Goal: Obtain resource: Obtain resource

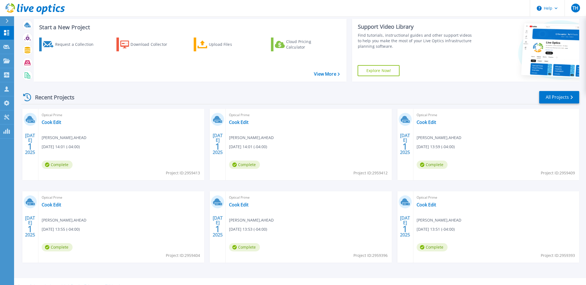
scroll to position [20, 0]
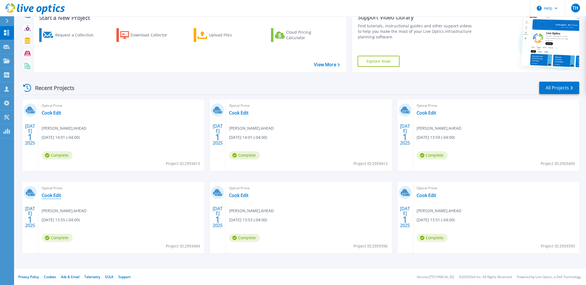
click at [57, 194] on link "Cook Edit" at bounding box center [52, 195] width 20 height 6
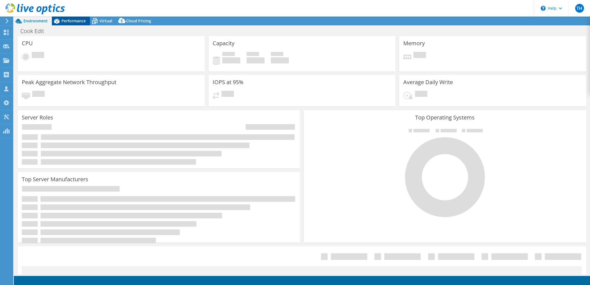
click at [75, 20] on span "Performance" at bounding box center [73, 20] width 24 height 5
click at [70, 23] on span "Performance" at bounding box center [73, 20] width 24 height 5
click at [68, 21] on span "Performance" at bounding box center [73, 20] width 24 height 5
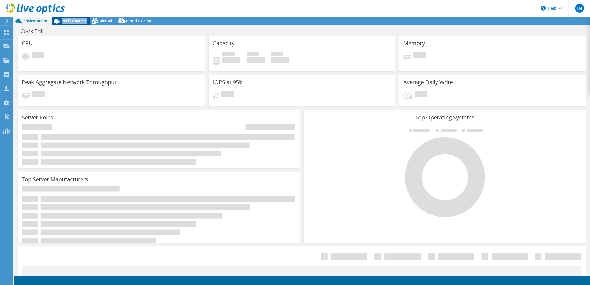
click at [68, 21] on span "Performance" at bounding box center [73, 20] width 24 height 5
click at [72, 19] on span "Performance" at bounding box center [73, 20] width 24 height 5
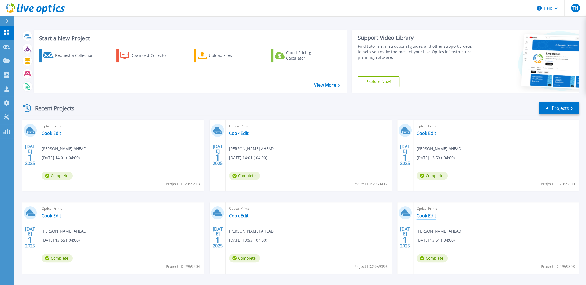
click at [424, 215] on link "Cook Edit" at bounding box center [426, 216] width 20 height 6
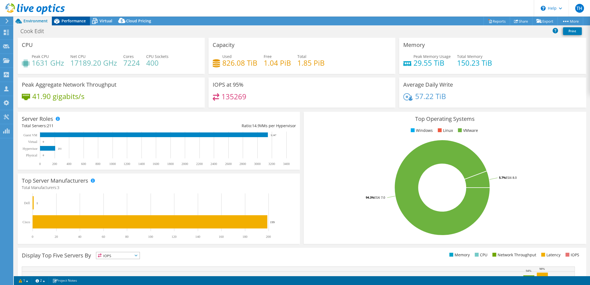
click at [72, 24] on div "Performance" at bounding box center [71, 21] width 38 height 9
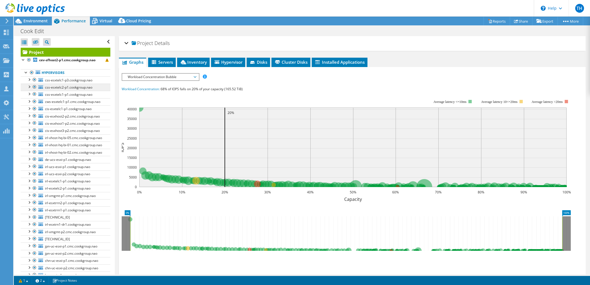
drag, startPoint x: 27, startPoint y: 60, endPoint x: 61, endPoint y: 88, distance: 44.7
click at [27, 60] on div at bounding box center [29, 60] width 6 height 7
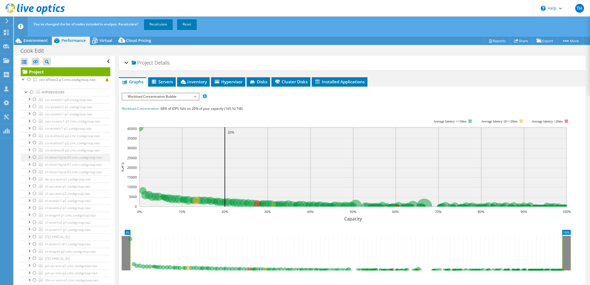
click at [34, 160] on div at bounding box center [35, 157] width 6 height 7
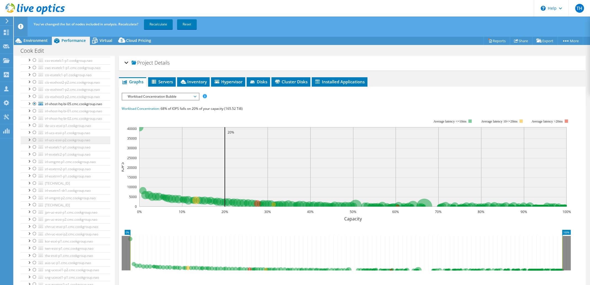
scroll to position [55, 0]
click at [34, 113] on div at bounding box center [35, 109] width 6 height 7
click at [30, 119] on div at bounding box center [29, 116] width 6 height 6
click at [32, 120] on div at bounding box center [35, 116] width 6 height 7
click at [33, 154] on div at bounding box center [35, 150] width 6 height 7
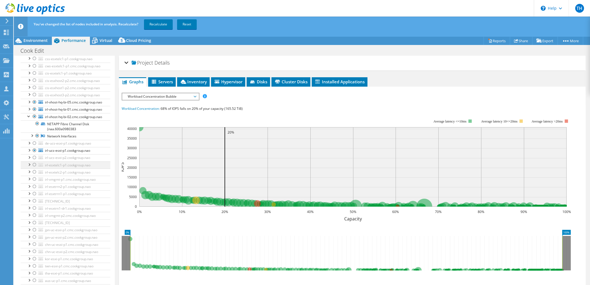
click at [34, 161] on div at bounding box center [35, 157] width 6 height 7
click at [34, 168] on div at bounding box center [35, 164] width 6 height 7
drag, startPoint x: 33, startPoint y: 206, endPoint x: 33, endPoint y: 211, distance: 5.5
click at [33, 175] on div at bounding box center [35, 171] width 6 height 7
click at [33, 182] on div at bounding box center [35, 179] width 6 height 7
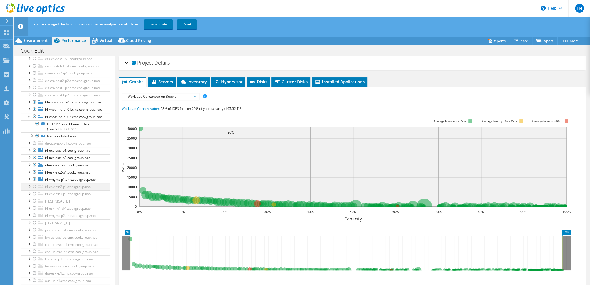
drag, startPoint x: 33, startPoint y: 216, endPoint x: 33, endPoint y: 221, distance: 4.7
click at [33, 190] on div at bounding box center [35, 186] width 6 height 7
click at [32, 197] on div at bounding box center [35, 193] width 6 height 7
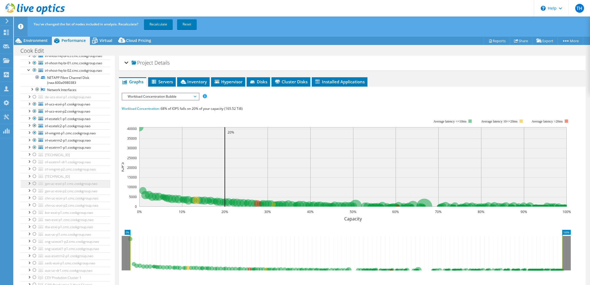
scroll to position [110, 0]
click at [35, 156] on div at bounding box center [35, 153] width 6 height 7
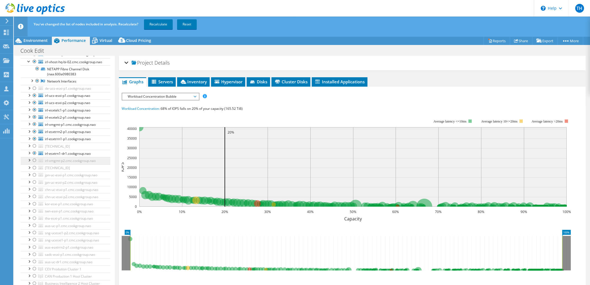
click at [35, 164] on li "irl-vmgmt-p2.cmc.cookgroup.nao local_irl-vmgmt-p2_datastore Network Interfaces …" at bounding box center [66, 160] width 90 height 7
click at [35, 164] on div at bounding box center [35, 160] width 6 height 7
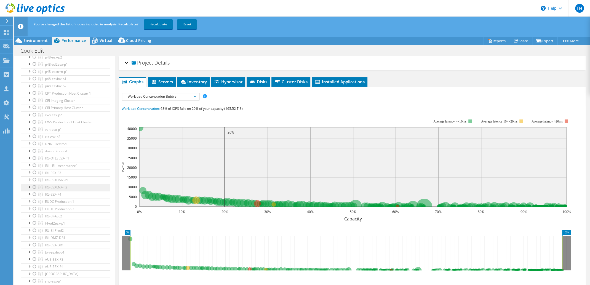
scroll to position [358, 0]
click at [33, 161] on div at bounding box center [35, 157] width 6 height 7
click at [34, 168] on div at bounding box center [35, 165] width 6 height 7
drag, startPoint x: 34, startPoint y: 213, endPoint x: 33, endPoint y: 220, distance: 7.0
click at [34, 175] on div at bounding box center [35, 172] width 6 height 7
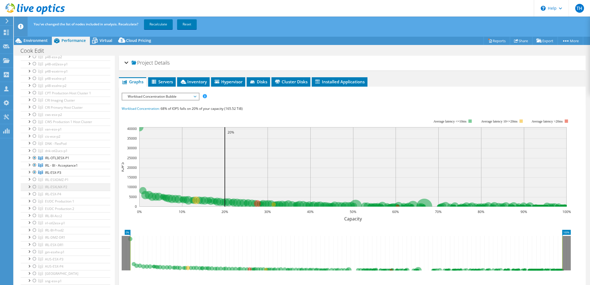
drag, startPoint x: 33, startPoint y: 220, endPoint x: 33, endPoint y: 229, distance: 8.8
click at [33, 183] on div at bounding box center [35, 179] width 6 height 7
drag, startPoint x: 33, startPoint y: 229, endPoint x: 33, endPoint y: 236, distance: 6.6
click at [33, 190] on div at bounding box center [35, 186] width 6 height 7
drag, startPoint x: 33, startPoint y: 236, endPoint x: 39, endPoint y: 241, distance: 8.2
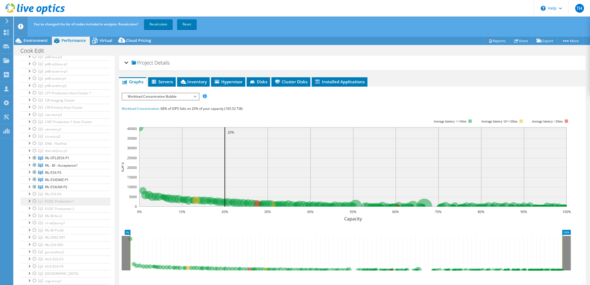
click at [33, 197] on div at bounding box center [35, 194] width 6 height 7
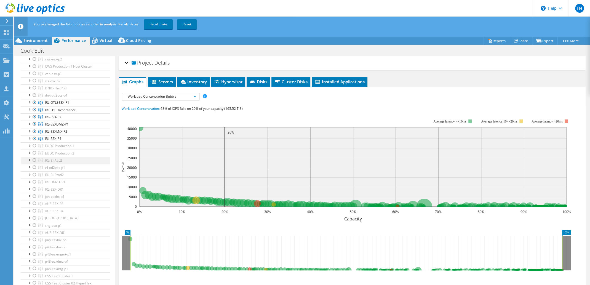
click at [33, 163] on div at bounding box center [35, 160] width 6 height 7
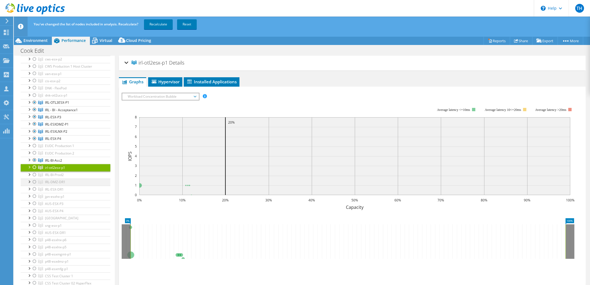
drag, startPoint x: 33, startPoint y: 216, endPoint x: 34, endPoint y: 220, distance: 4.0
click at [33, 178] on div at bounding box center [35, 174] width 6 height 7
click at [35, 170] on div at bounding box center [35, 167] width 6 height 7
drag, startPoint x: 33, startPoint y: 223, endPoint x: 34, endPoint y: 227, distance: 4.4
click at [33, 185] on div at bounding box center [35, 181] width 6 height 7
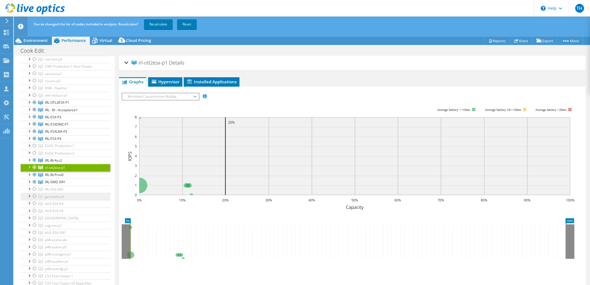
drag, startPoint x: 34, startPoint y: 227, endPoint x: 42, endPoint y: 236, distance: 11.9
click at [34, 192] on div at bounding box center [35, 189] width 6 height 7
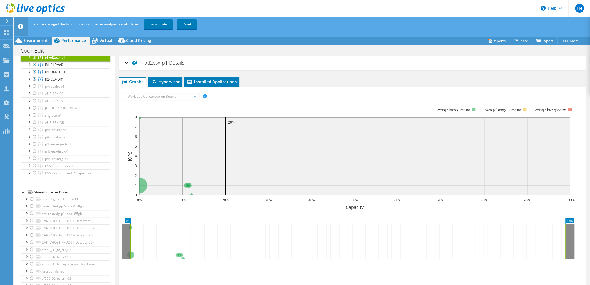
scroll to position [469, 0]
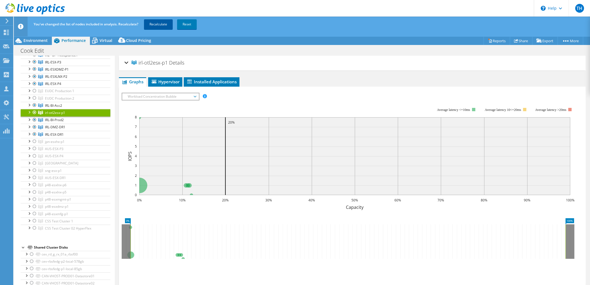
click at [157, 24] on link "Recalculate" at bounding box center [158, 24] width 29 height 10
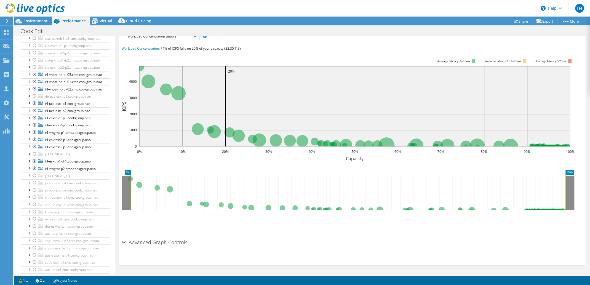
scroll to position [0, 0]
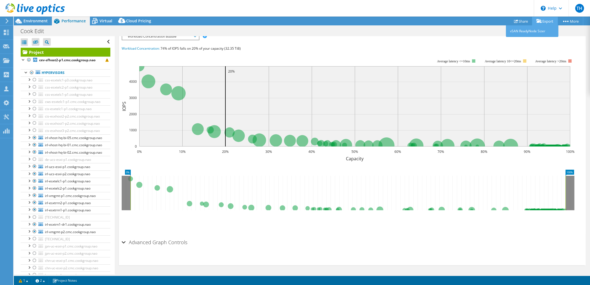
click at [540, 20] on link "Export" at bounding box center [545, 21] width 26 height 9
click at [475, 31] on div "Cook Edit Print" at bounding box center [302, 31] width 576 height 10
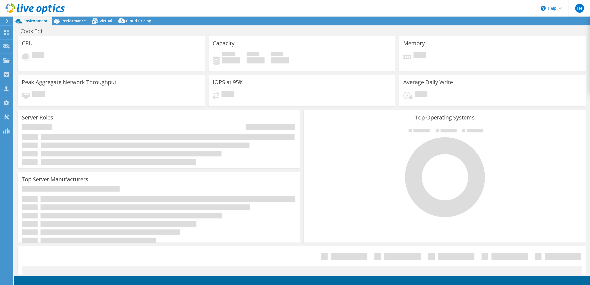
select select "USD"
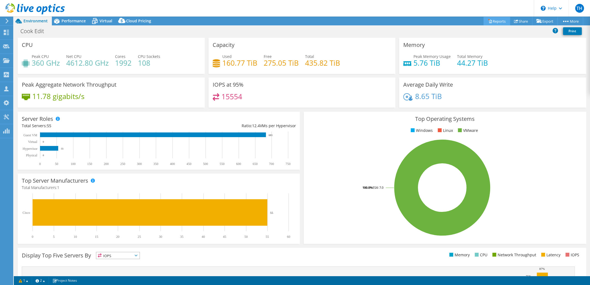
click at [492, 23] on link "Reports" at bounding box center [496, 21] width 26 height 9
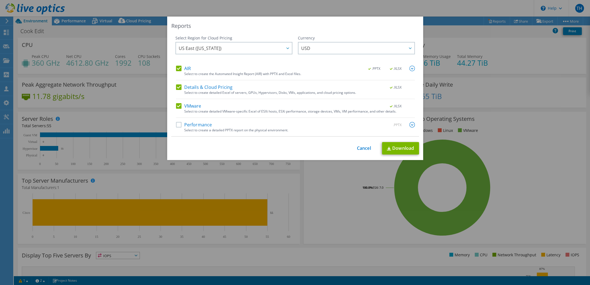
click at [177, 124] on div "Select Region for Cloud Pricing Asia Pacific ([GEOGRAPHIC_DATA]) [GEOGRAPHIC_DA…" at bounding box center [295, 85] width 248 height 101
click at [177, 124] on label "Performance" at bounding box center [194, 125] width 36 height 6
click at [0, 0] on input "Performance" at bounding box center [0, 0] width 0 height 0
click at [402, 148] on link "Download" at bounding box center [400, 148] width 37 height 12
drag, startPoint x: 418, startPoint y: 6, endPoint x: 414, endPoint y: 6, distance: 4.2
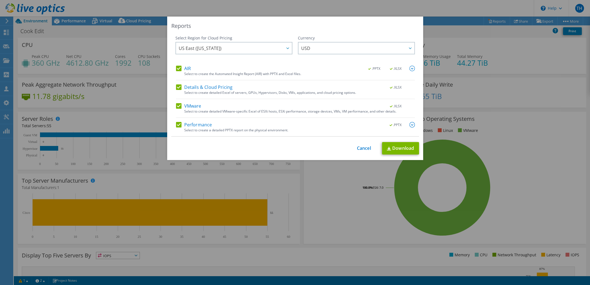
click at [418, 6] on div "Reports Select Region for Cloud Pricing Asia Pacific ([GEOGRAPHIC_DATA]) [GEOGR…" at bounding box center [295, 142] width 590 height 285
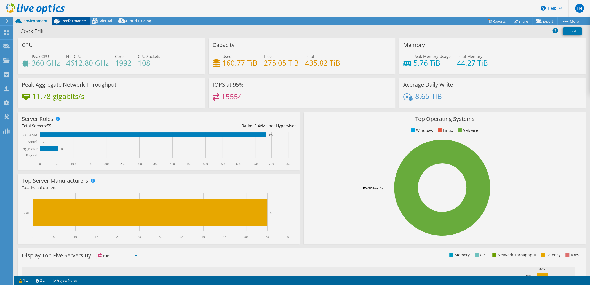
click at [74, 20] on span "Performance" at bounding box center [73, 20] width 24 height 5
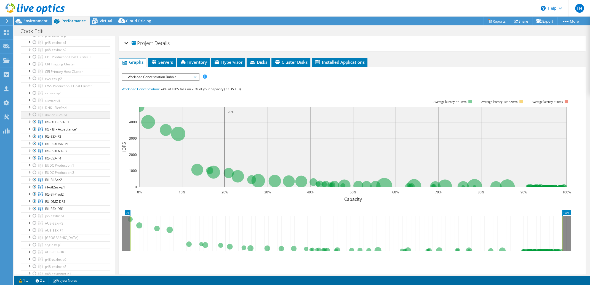
scroll to position [358, 0]
click at [31, 164] on div at bounding box center [29, 162] width 6 height 6
click at [35, 165] on div at bounding box center [35, 162] width 6 height 7
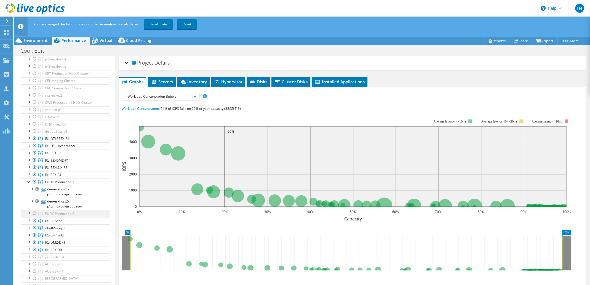
click at [35, 216] on div at bounding box center [35, 213] width 6 height 7
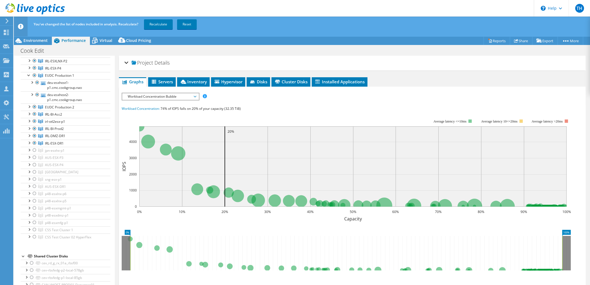
scroll to position [386, 0]
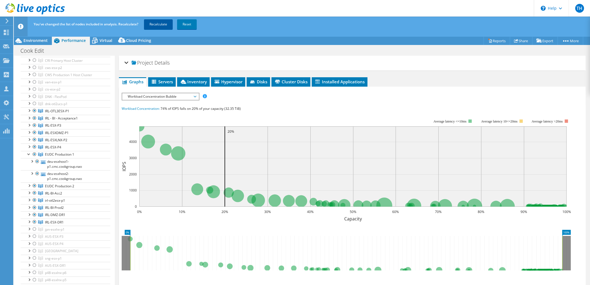
click at [160, 22] on link "Recalculate" at bounding box center [158, 24] width 29 height 10
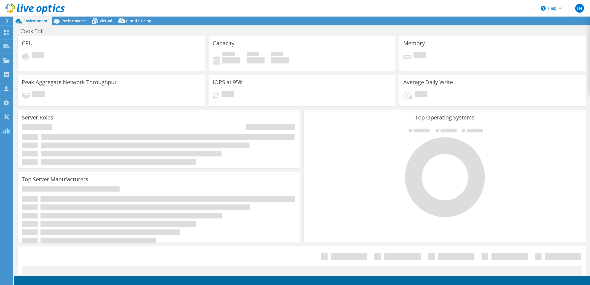
select select "USD"
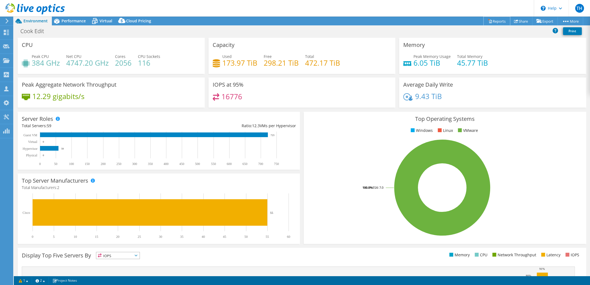
click at [496, 21] on link "Reports" at bounding box center [496, 21] width 26 height 9
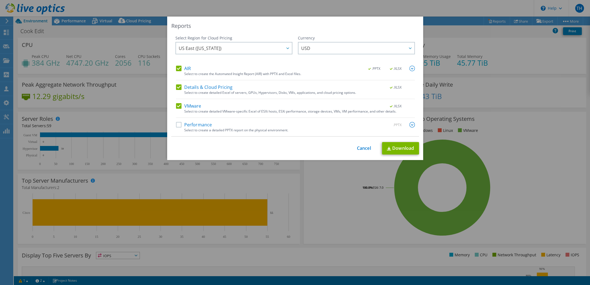
click at [230, 124] on div "Performance .PPTX" at bounding box center [295, 125] width 239 height 6
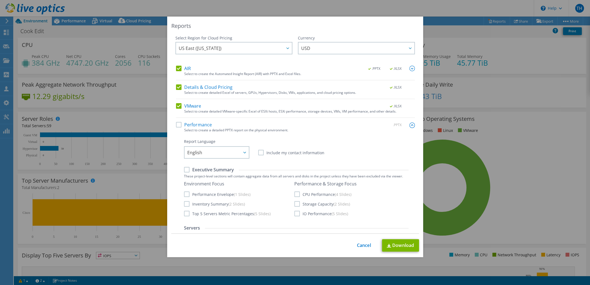
click at [173, 125] on div "Select Region for Cloud Pricing Asia Pacific ([GEOGRAPHIC_DATA]) [GEOGRAPHIC_DA…" at bounding box center [295, 134] width 248 height 198
click at [171, 122] on div "Select Region for Cloud Pricing Asia Pacific ([GEOGRAPHIC_DATA]) [GEOGRAPHIC_DA…" at bounding box center [295, 134] width 248 height 198
click at [176, 124] on label "Performance" at bounding box center [194, 125] width 36 height 6
click at [0, 0] on input "Performance" at bounding box center [0, 0] width 0 height 0
drag, startPoint x: 396, startPoint y: 244, endPoint x: 418, endPoint y: 246, distance: 21.9
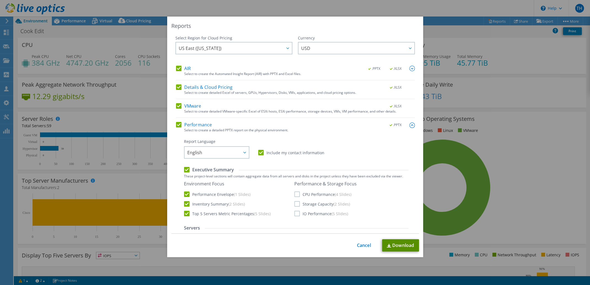
click at [396, 244] on link "Download" at bounding box center [400, 245] width 37 height 12
click at [362, 247] on link "Cancel" at bounding box center [364, 245] width 14 height 5
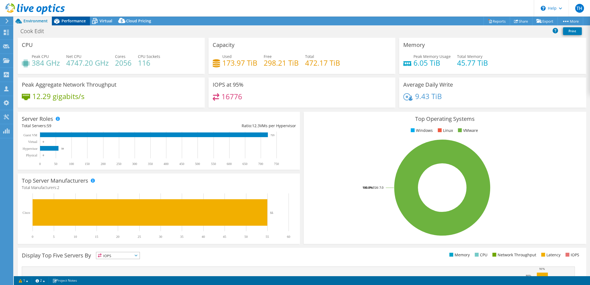
click at [71, 23] on span "Performance" at bounding box center [73, 20] width 24 height 5
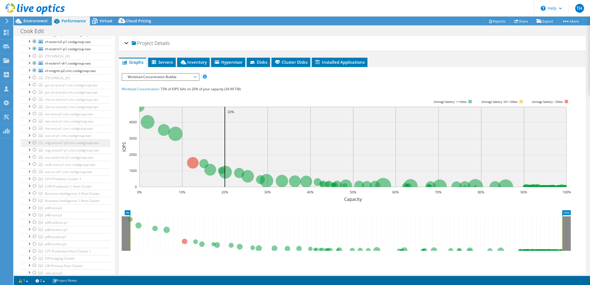
scroll to position [165, 0]
click at [33, 76] on div at bounding box center [35, 73] width 6 height 7
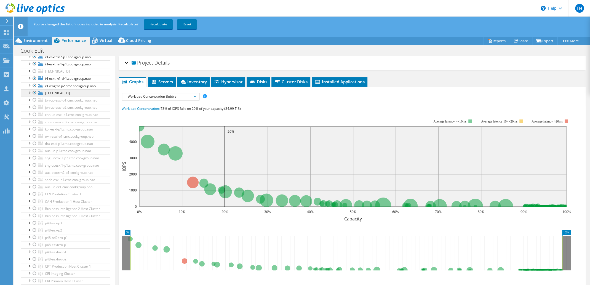
drag, startPoint x: 33, startPoint y: 105, endPoint x: 64, endPoint y: 125, distance: 36.9
click at [33, 74] on div at bounding box center [35, 71] width 6 height 7
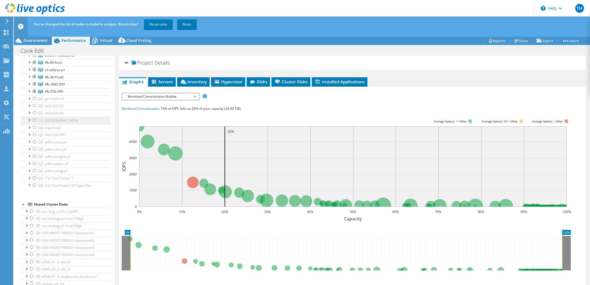
scroll to position [496, 0]
click at [163, 27] on link "Recalculate" at bounding box center [158, 24] width 29 height 10
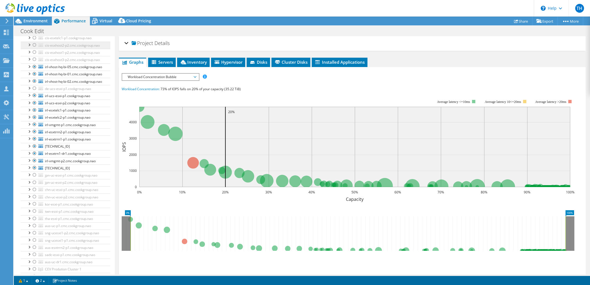
scroll to position [28, 0]
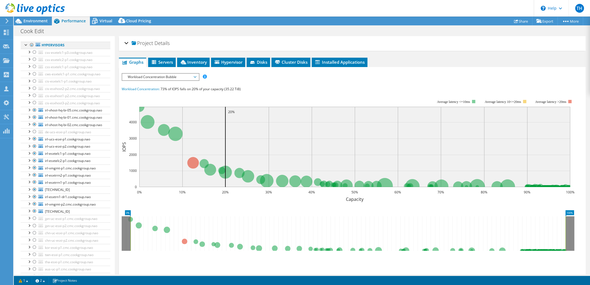
click at [28, 43] on div at bounding box center [26, 45] width 6 height 6
click at [31, 44] on div at bounding box center [32, 45] width 6 height 7
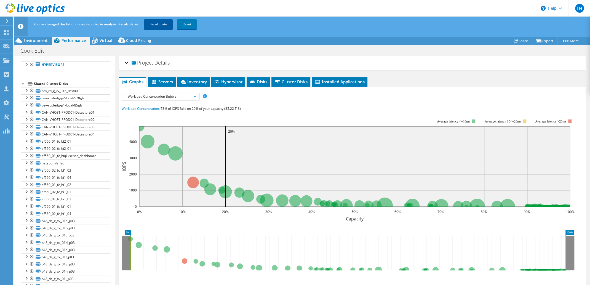
click at [162, 25] on link "Recalculate" at bounding box center [158, 24] width 29 height 10
click at [22, 5] on use at bounding box center [35, 8] width 59 height 11
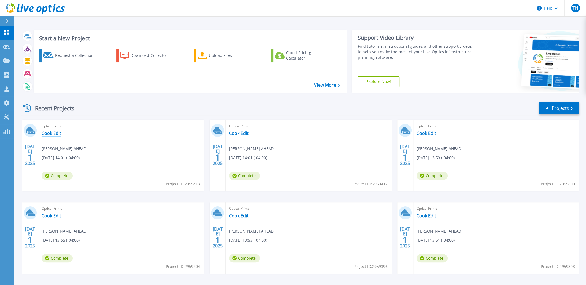
click at [54, 134] on link "Cook Edit" at bounding box center [52, 133] width 20 height 6
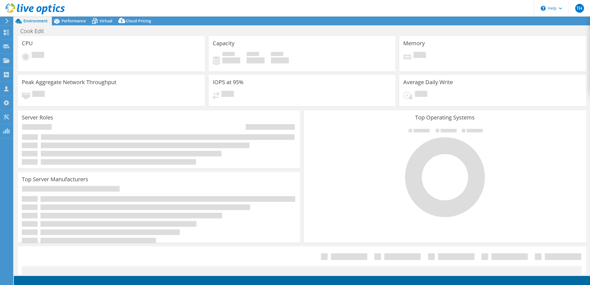
select select "USD"
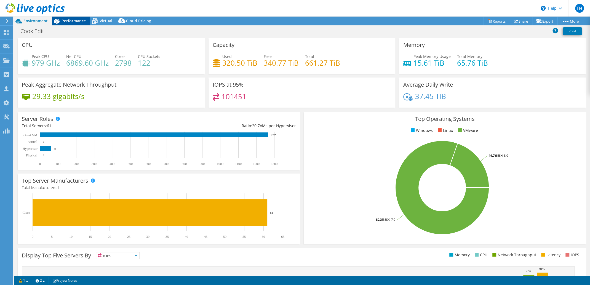
click at [74, 22] on span "Performance" at bounding box center [73, 20] width 24 height 5
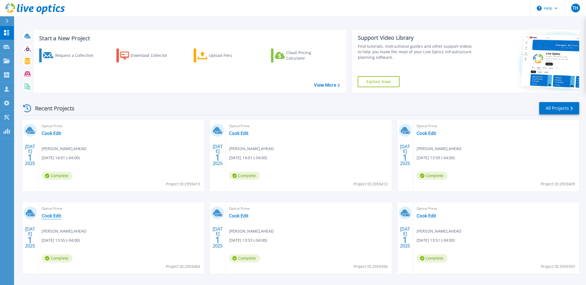
click at [52, 214] on link "Cook Edit" at bounding box center [52, 216] width 20 height 6
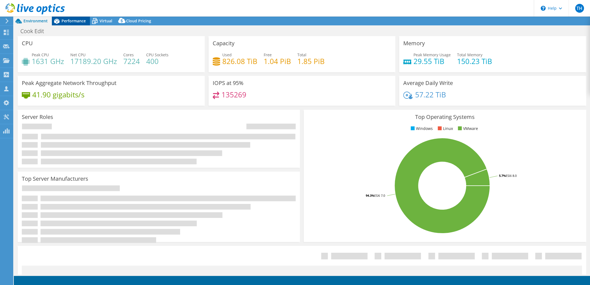
click at [71, 20] on span "Performance" at bounding box center [73, 20] width 24 height 5
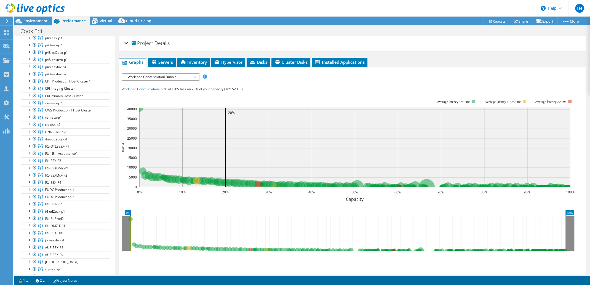
scroll to position [496, 0]
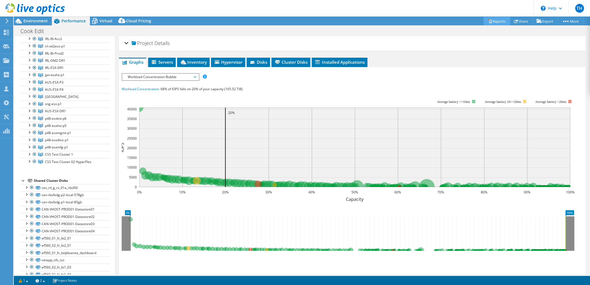
click at [497, 20] on link "Reports" at bounding box center [496, 21] width 26 height 9
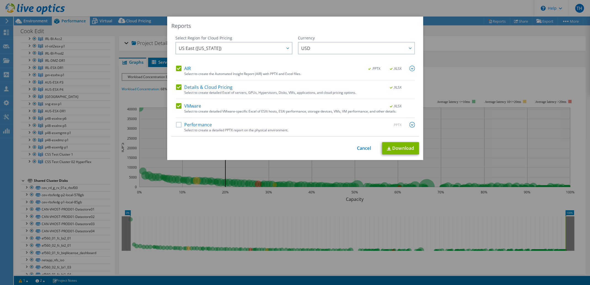
click at [173, 123] on div "Select Region for Cloud Pricing Asia Pacific ([GEOGRAPHIC_DATA]) [GEOGRAPHIC_DA…" at bounding box center [295, 85] width 248 height 101
click at [180, 125] on label "Performance" at bounding box center [194, 125] width 36 height 6
click at [0, 0] on input "Performance" at bounding box center [0, 0] width 0 height 0
click at [401, 148] on link "Download" at bounding box center [400, 148] width 37 height 12
click at [387, 148] on img at bounding box center [389, 149] width 4 height 4
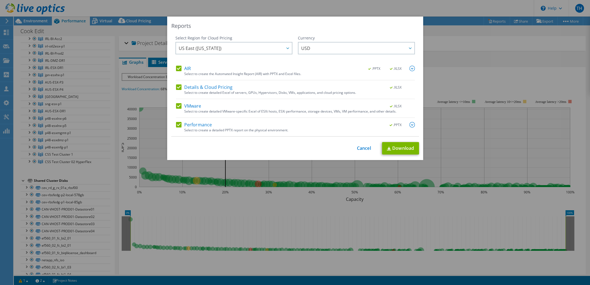
click at [166, 205] on div "Reports Select Region for Cloud Pricing Asia Pacific ([GEOGRAPHIC_DATA]) [GEOGR…" at bounding box center [295, 143] width 590 height 252
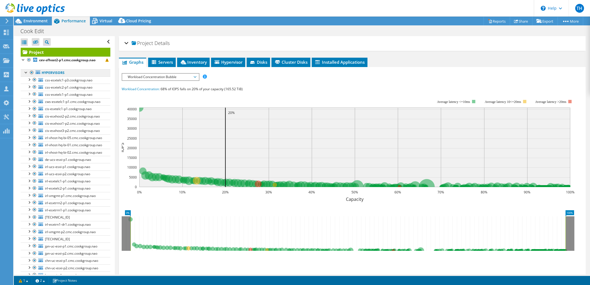
drag, startPoint x: 28, startPoint y: 59, endPoint x: 43, endPoint y: 74, distance: 21.3
click at [28, 59] on div at bounding box center [29, 60] width 6 height 7
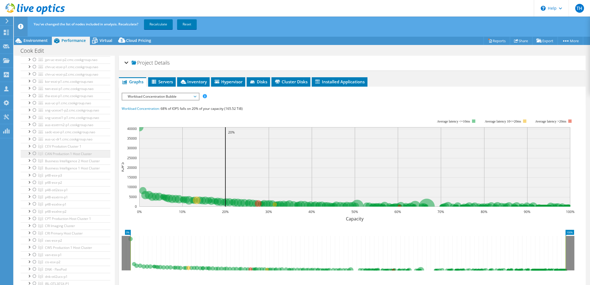
scroll to position [248, 0]
click at [35, 151] on div at bounding box center [35, 147] width 6 height 7
click at [34, 144] on div at bounding box center [35, 140] width 6 height 7
click at [35, 142] on div at bounding box center [35, 139] width 6 height 7
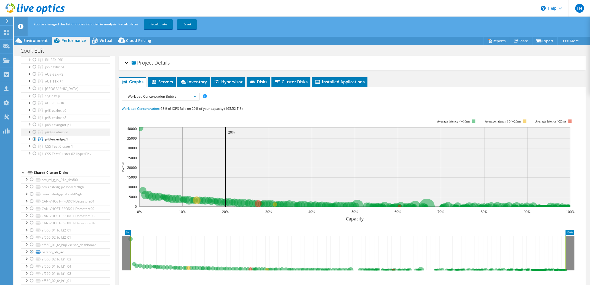
click at [34, 135] on div at bounding box center [35, 132] width 6 height 7
click at [34, 121] on div at bounding box center [35, 117] width 6 height 7
click at [159, 22] on link "Recalculate" at bounding box center [158, 24] width 29 height 10
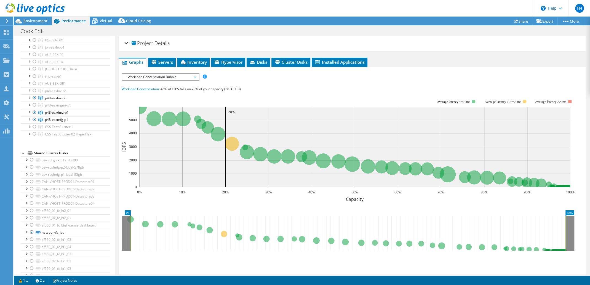
click at [380, 88] on div "Workload Concentration: 46% of IOPS falls on 20% of your capacity (38.31 TiB)" at bounding box center [352, 89] width 461 height 6
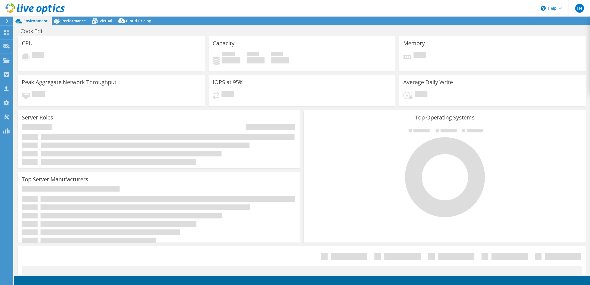
select select "USD"
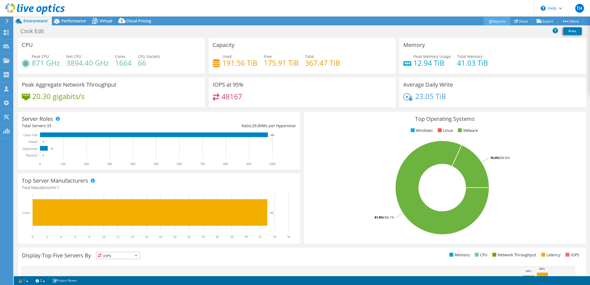
click at [493, 19] on link "Reports" at bounding box center [496, 21] width 26 height 9
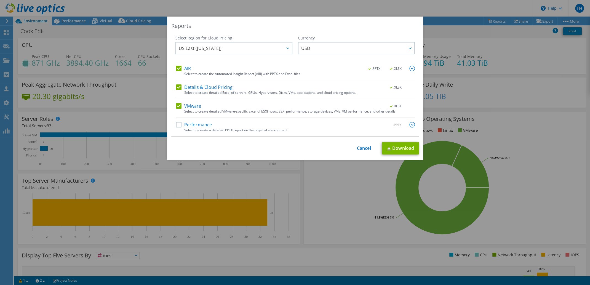
click at [181, 125] on label "Performance" at bounding box center [194, 125] width 36 height 6
click at [0, 0] on input "Performance" at bounding box center [0, 0] width 0 height 0
click at [403, 147] on link "Download" at bounding box center [400, 148] width 37 height 12
click at [408, 148] on link "Download" at bounding box center [400, 148] width 37 height 12
drag, startPoint x: 341, startPoint y: 208, endPoint x: 336, endPoint y: 208, distance: 4.7
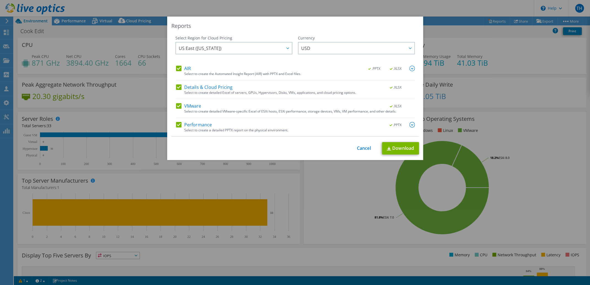
click at [339, 209] on div "Reports Select Region for Cloud Pricing Asia Pacific ([GEOGRAPHIC_DATA]) [GEOGR…" at bounding box center [295, 143] width 590 height 252
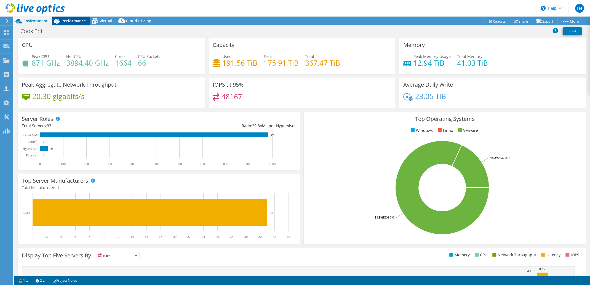
click at [70, 23] on span "Performance" at bounding box center [73, 20] width 24 height 5
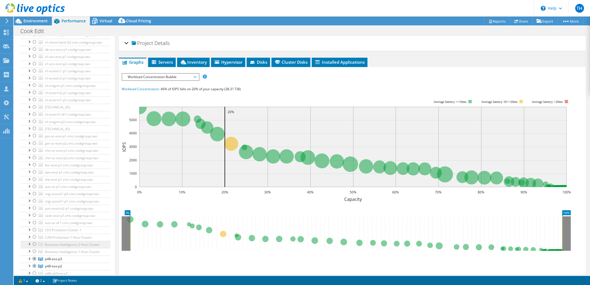
scroll to position [303, 0]
click at [26, 25] on div "Environment" at bounding box center [33, 21] width 38 height 9
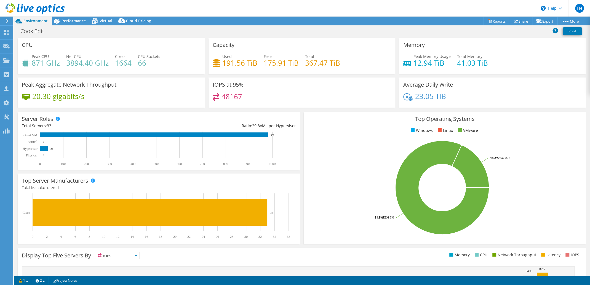
scroll to position [313, 0]
click at [496, 23] on link "Reports" at bounding box center [496, 21] width 26 height 9
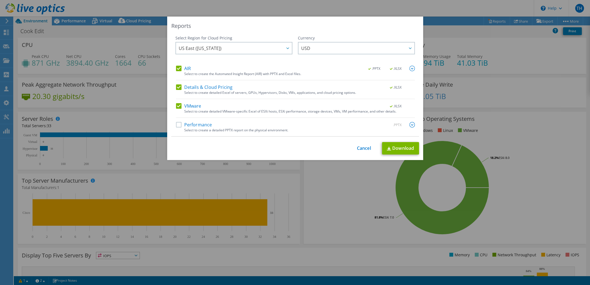
click at [176, 124] on label "Performance" at bounding box center [194, 125] width 36 height 6
click at [0, 0] on input "Performance" at bounding box center [0, 0] width 0 height 0
click at [404, 146] on link "Download" at bounding box center [400, 148] width 37 height 12
click at [514, 91] on div "Reports Select Region for Cloud Pricing Asia Pacific (Hong Kong) Asia Pacific (…" at bounding box center [295, 143] width 590 height 252
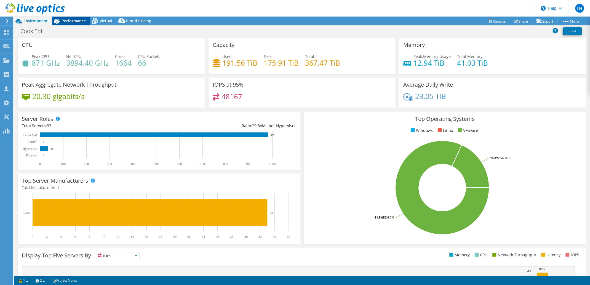
click at [78, 22] on span "Performance" at bounding box center [73, 20] width 24 height 5
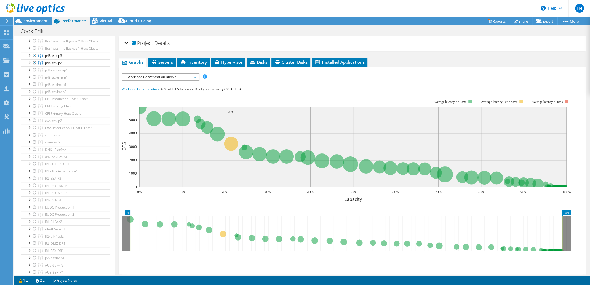
scroll to position [303, 0]
click at [25, 18] on div at bounding box center [32, 9] width 65 height 18
click at [34, 30] on h1 "Cook Edit" at bounding box center [35, 31] width 35 height 6
click at [44, 31] on h1 "Cook Edit" at bounding box center [35, 31] width 35 height 6
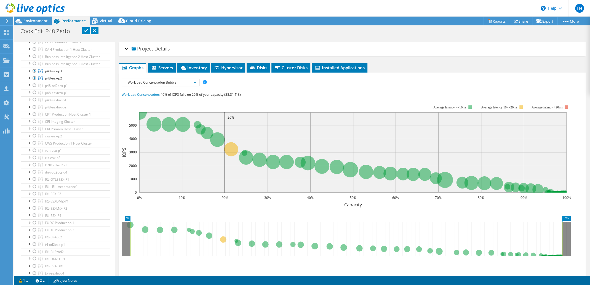
click at [86, 30] on link at bounding box center [86, 30] width 8 height 7
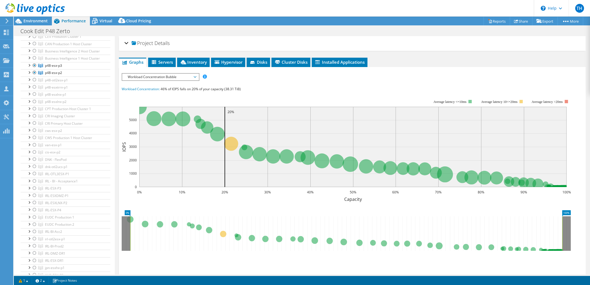
click at [24, 8] on use at bounding box center [35, 8] width 59 height 11
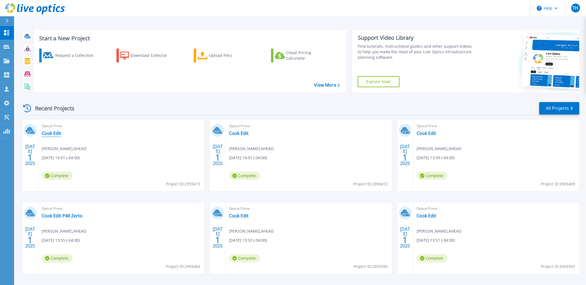
click at [54, 131] on link "Cook Edit" at bounding box center [52, 133] width 20 height 6
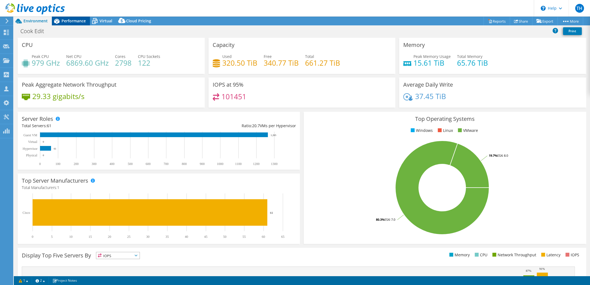
click at [79, 21] on span "Performance" at bounding box center [73, 20] width 24 height 5
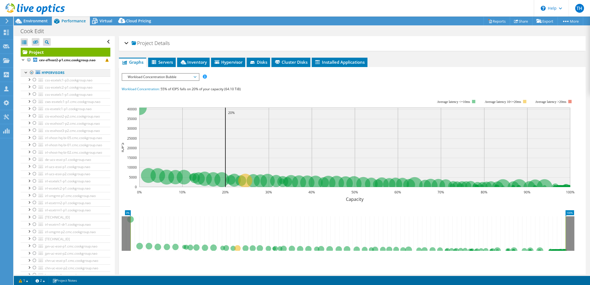
click at [33, 69] on div at bounding box center [32, 72] width 6 height 7
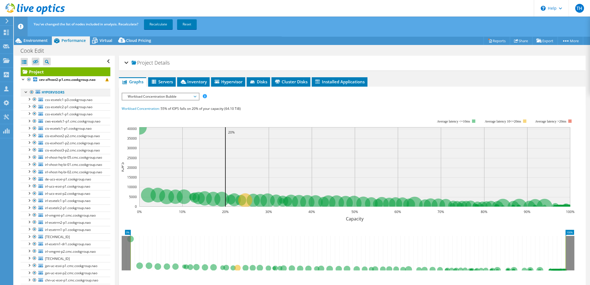
click at [31, 71] on link "Project" at bounding box center [66, 71] width 90 height 9
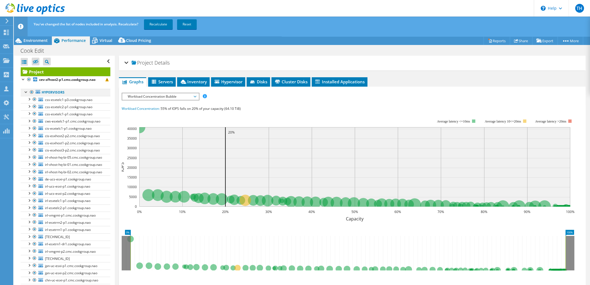
click at [30, 92] on div at bounding box center [32, 92] width 6 height 7
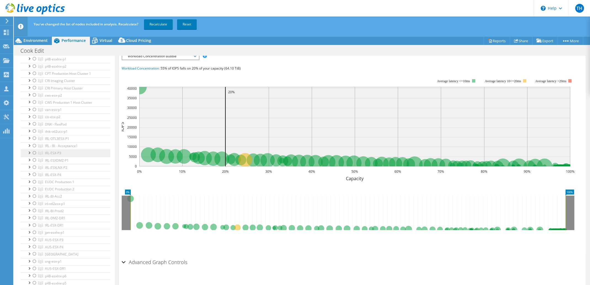
scroll to position [386, 0]
click at [34, 129] on div at bounding box center [35, 125] width 6 height 7
click at [34, 150] on div at bounding box center [35, 146] width 6 height 7
click at [34, 136] on div at bounding box center [35, 132] width 6 height 7
click at [34, 143] on div at bounding box center [35, 139] width 6 height 7
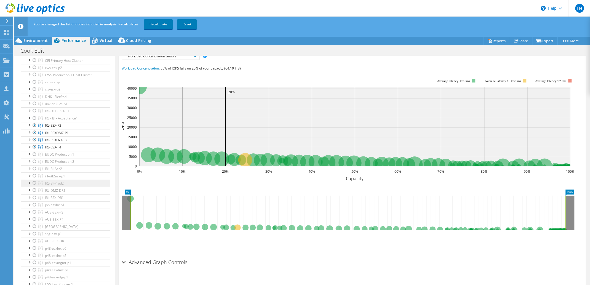
scroll to position [414, 0]
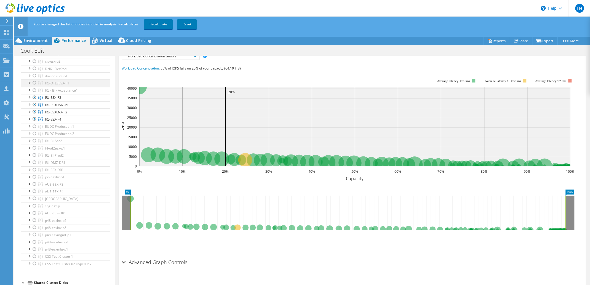
click at [35, 86] on div at bounding box center [35, 82] width 6 height 7
click at [165, 26] on link "Recalculate" at bounding box center [158, 24] width 29 height 10
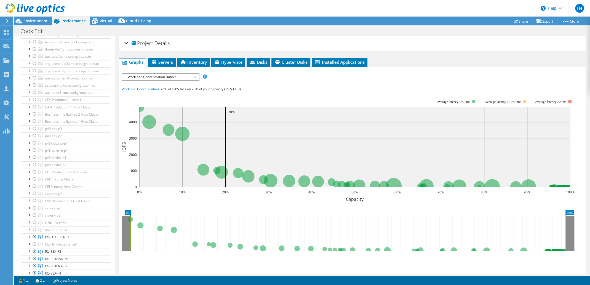
scroll to position [165, 0]
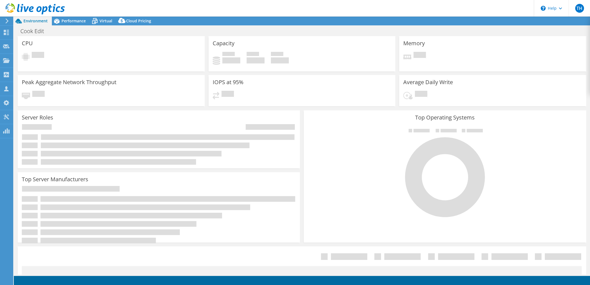
select select "USD"
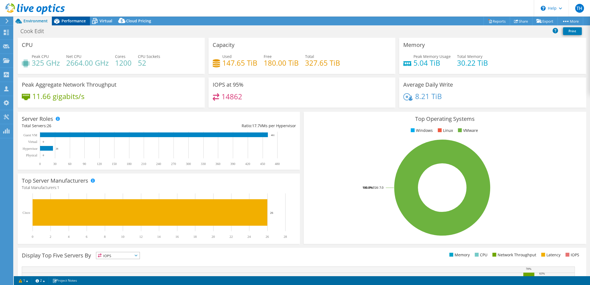
drag, startPoint x: 79, startPoint y: 21, endPoint x: 76, endPoint y: 21, distance: 3.6
click at [77, 21] on span "Performance" at bounding box center [73, 20] width 24 height 5
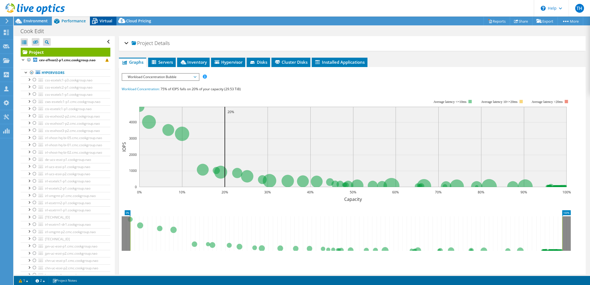
click at [104, 18] on span "Virtual" at bounding box center [106, 20] width 13 height 5
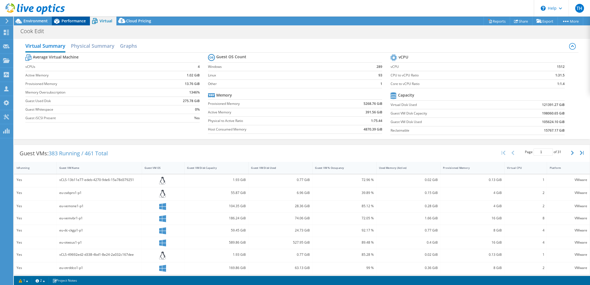
click at [68, 17] on div "Performance" at bounding box center [71, 21] width 38 height 9
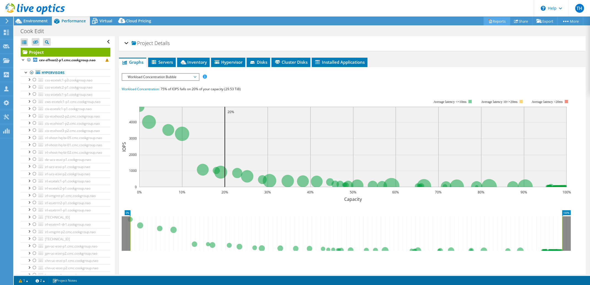
click at [500, 21] on link "Reports" at bounding box center [496, 21] width 26 height 9
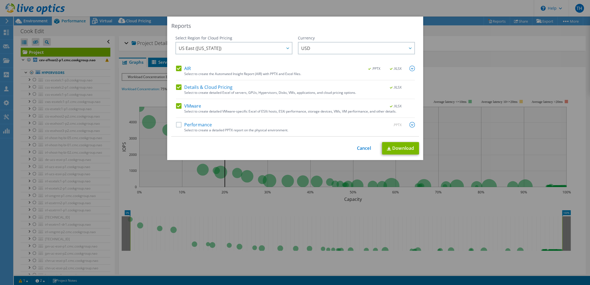
click at [196, 127] on label "Performance" at bounding box center [194, 125] width 36 height 6
click at [0, 0] on input "Performance" at bounding box center [0, 0] width 0 height 0
click at [400, 148] on link "Download" at bounding box center [400, 148] width 37 height 12
drag, startPoint x: 166, startPoint y: 8, endPoint x: 162, endPoint y: 8, distance: 4.1
click at [166, 8] on div "Reports Select Region for Cloud Pricing Asia Pacific ([GEOGRAPHIC_DATA]) [GEOGR…" at bounding box center [295, 142] width 590 height 285
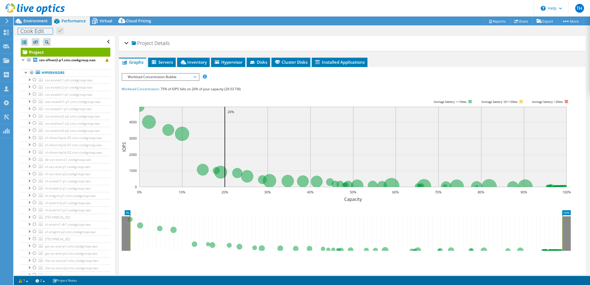
click at [43, 33] on h1 "Cook Edit" at bounding box center [35, 31] width 35 height 6
click at [45, 31] on h1 "Cook Edit" at bounding box center [35, 31] width 35 height 6
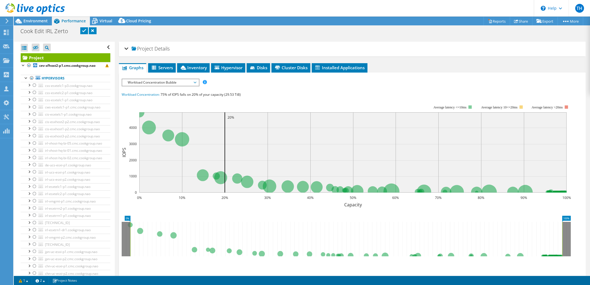
click at [83, 30] on link at bounding box center [84, 30] width 8 height 7
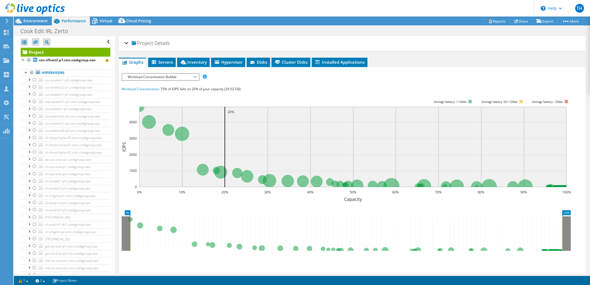
click at [39, 4] on icon at bounding box center [35, 8] width 59 height 11
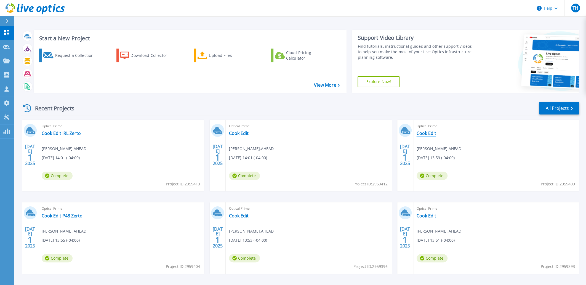
click at [430, 134] on link "Cook Edit" at bounding box center [426, 133] width 20 height 6
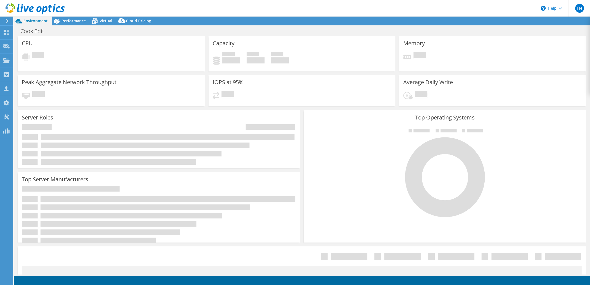
select select "USD"
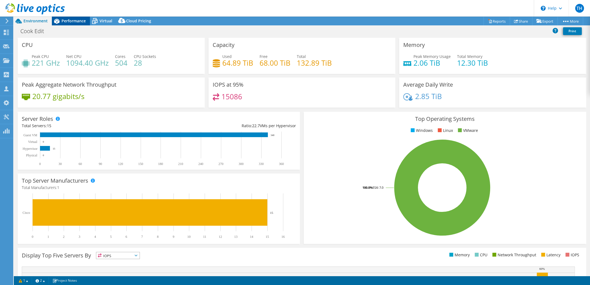
click at [75, 23] on span "Performance" at bounding box center [73, 20] width 24 height 5
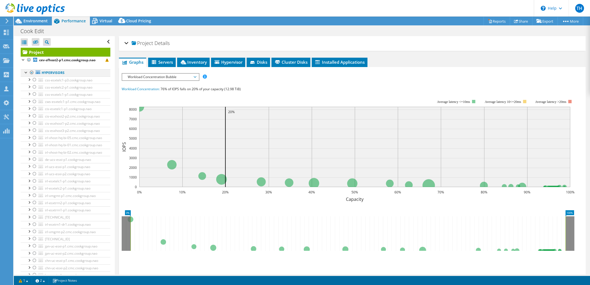
click at [31, 72] on div at bounding box center [32, 72] width 6 height 7
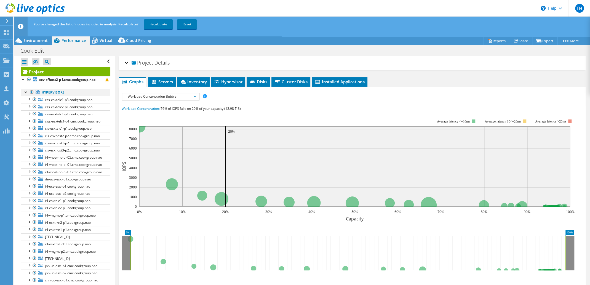
click at [30, 92] on div at bounding box center [32, 92] width 6 height 7
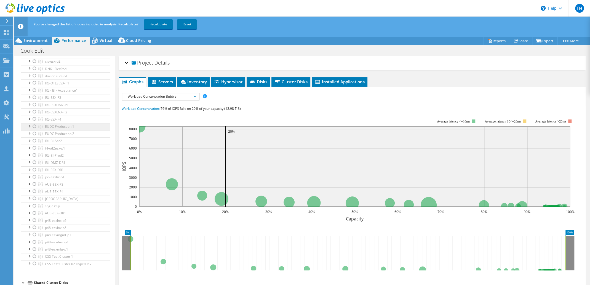
scroll to position [441, 0]
click at [35, 160] on div at bounding box center [35, 156] width 6 height 7
click at [34, 167] on div at bounding box center [35, 163] width 6 height 7
click at [162, 25] on link "Recalculate" at bounding box center [158, 24] width 29 height 10
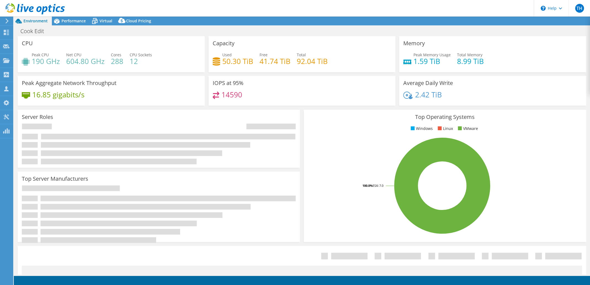
select select "USD"
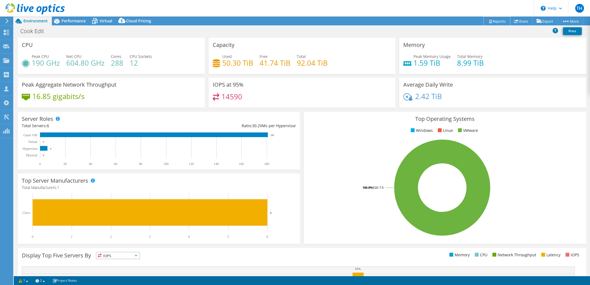
click at [495, 22] on link "Reports" at bounding box center [496, 21] width 26 height 9
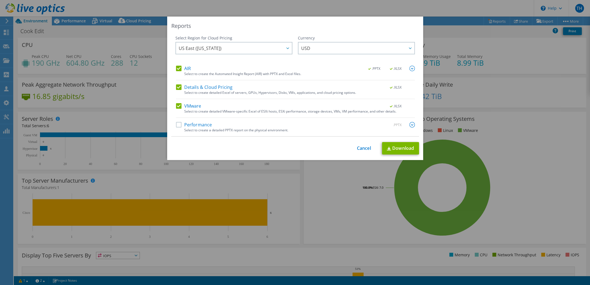
click at [169, 125] on div "Reports Select Region for Cloud Pricing Asia Pacific (Hong Kong) Asia Pacific (…" at bounding box center [295, 88] width 256 height 143
click at [176, 124] on label "Performance" at bounding box center [194, 125] width 36 height 6
click at [0, 0] on input "Performance" at bounding box center [0, 0] width 0 height 0
click at [396, 146] on link "Download" at bounding box center [400, 148] width 37 height 12
